Goal: Task Accomplishment & Management: Manage account settings

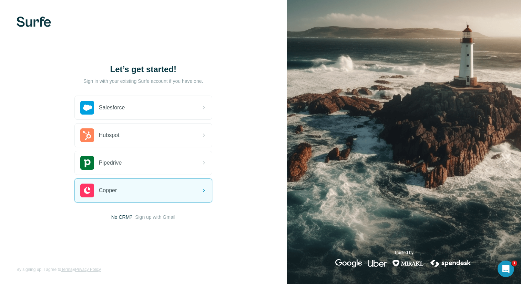
click at [173, 220] on div "Let’s get started! Sign in with your existing Surfe account if you have one. Sa…" at bounding box center [143, 142] width 287 height 284
click at [171, 219] on span "Sign up with Gmail" at bounding box center [155, 216] width 40 height 7
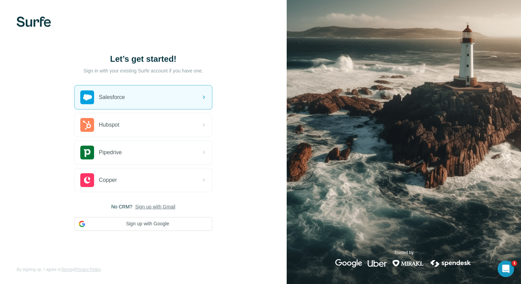
click at [37, 27] on div "Let’s get started! Sign in with your existing Surfe account if you have one. Sa…" at bounding box center [143, 142] width 287 height 284
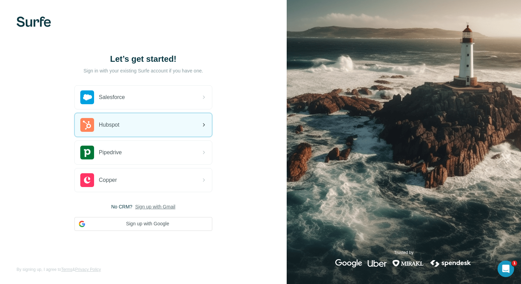
click at [148, 126] on div "Hubspot" at bounding box center [143, 124] width 137 height 23
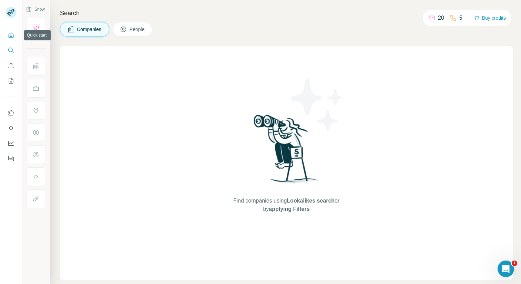
click at [10, 40] on button "Quick start" at bounding box center [11, 35] width 11 height 12
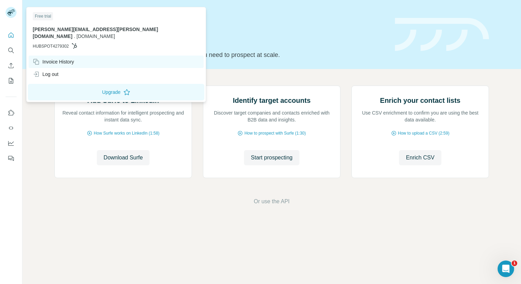
click at [63, 58] on div "Invoice History" at bounding box center [53, 61] width 41 height 7
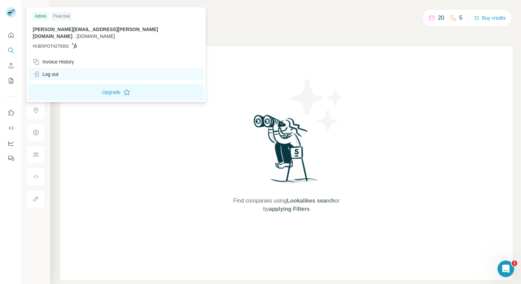
click at [56, 71] on div "Log out" at bounding box center [46, 74] width 26 height 7
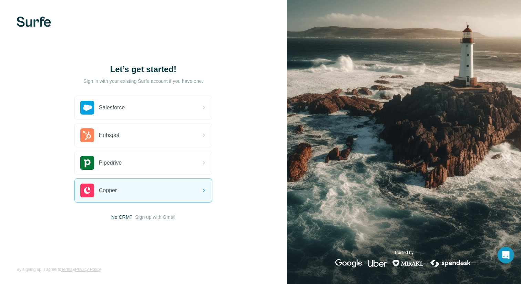
click at [169, 84] on p "Sign in with your existing Surfe account if you have one." at bounding box center [143, 81] width 120 height 7
